Goal: Check status: Check status

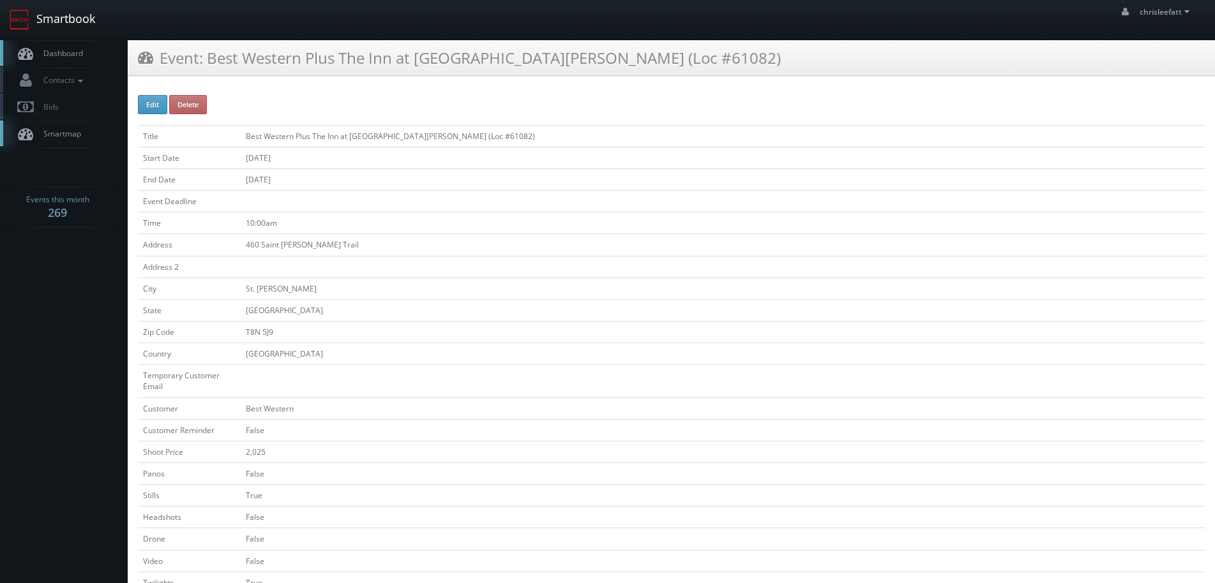
click at [63, 22] on link "Smartbook" at bounding box center [52, 20] width 105 height 40
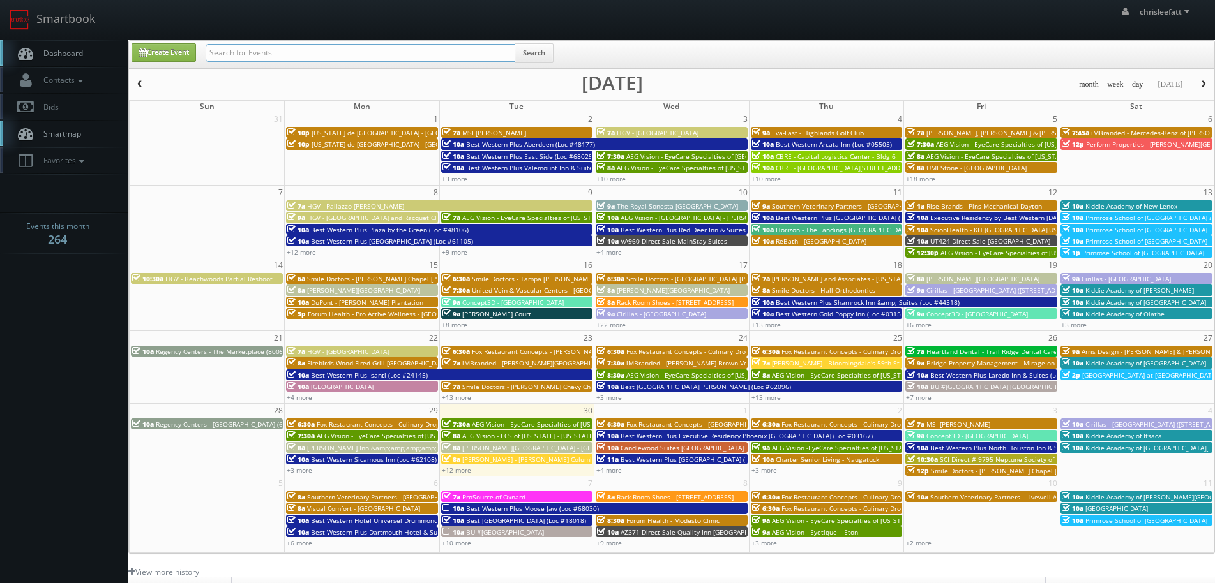
click at [377, 58] on input "text" at bounding box center [361, 53] width 310 height 18
type input "64011"
click at [531, 43] on button "Search" at bounding box center [533, 52] width 39 height 19
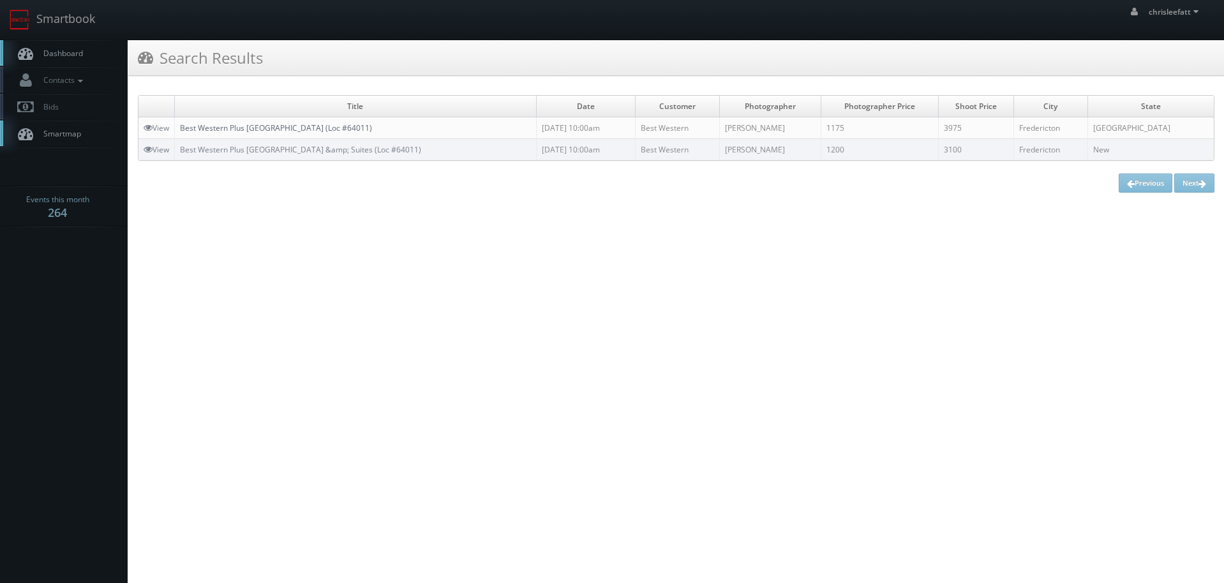
click at [270, 130] on link "Best Western Plus [GEOGRAPHIC_DATA] (Loc #64011)" at bounding box center [276, 128] width 192 height 11
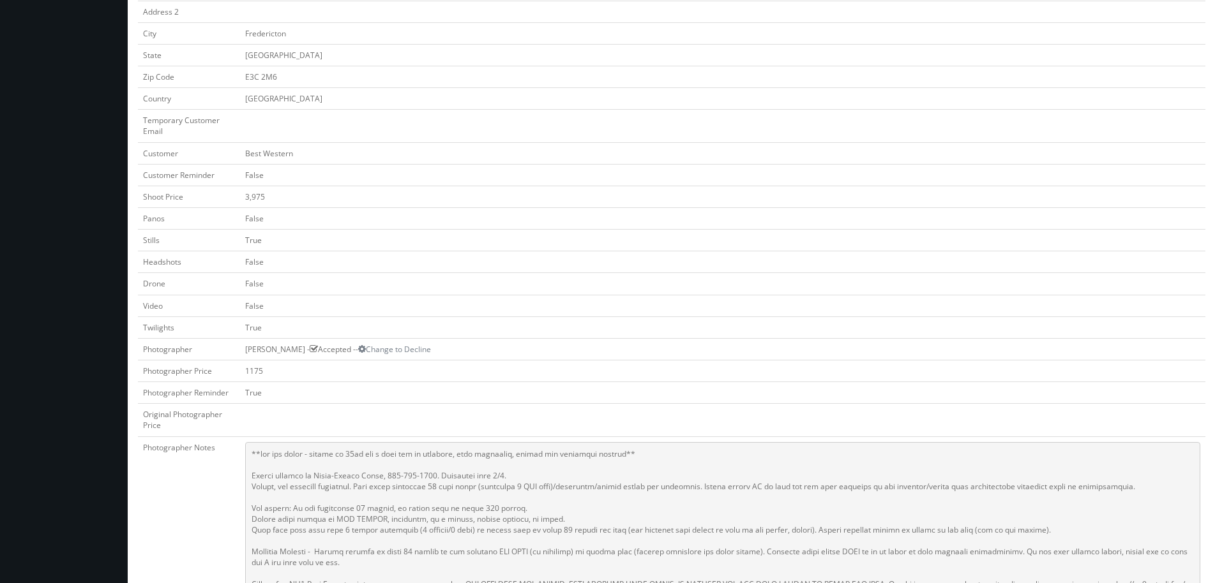
scroll to position [319, 0]
